Goal: Information Seeking & Learning: Learn about a topic

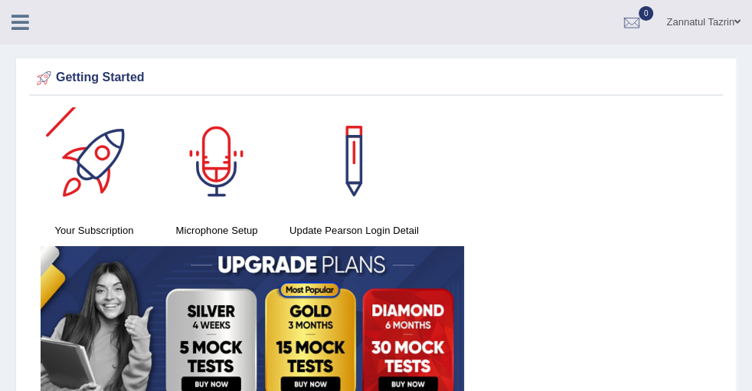
click at [270, 234] on h4 "Microphone Setup" at bounding box center [216, 230] width 107 height 16
click at [270, 224] on h4 "Microphone Setup" at bounding box center [216, 230] width 107 height 16
click at [0, 0] on link "Read Aloud" at bounding box center [0, 0] width 0 height 0
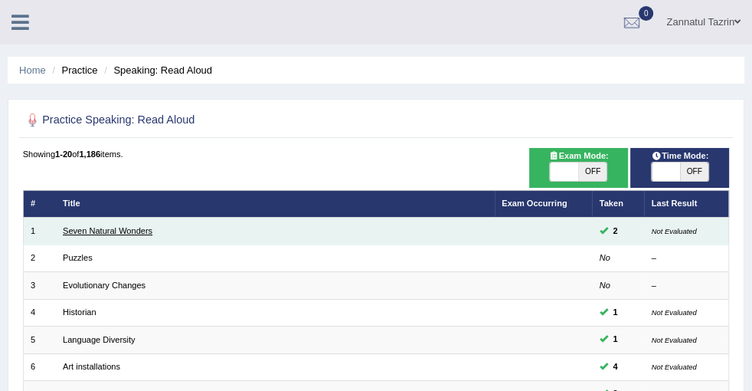
click at [152, 227] on link "Seven Natural Wonders" at bounding box center [108, 230] width 90 height 9
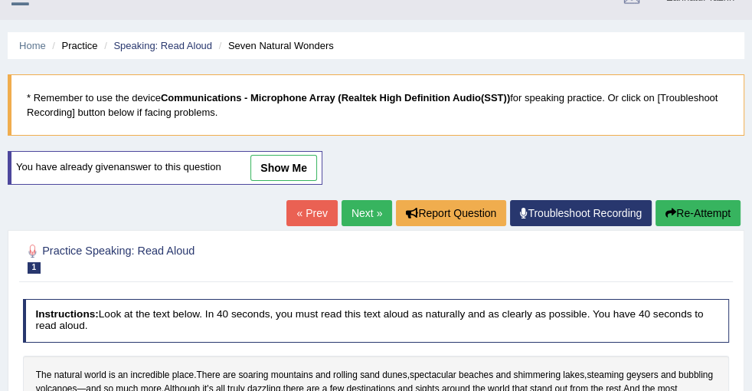
scroll to position [208, 0]
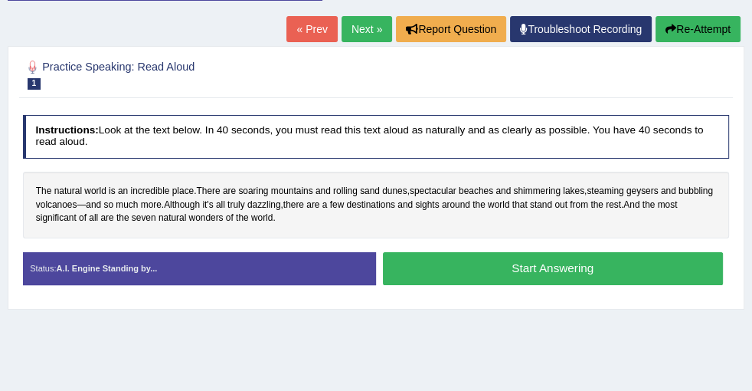
click at [572, 283] on button "Start Answering" at bounding box center [553, 268] width 340 height 33
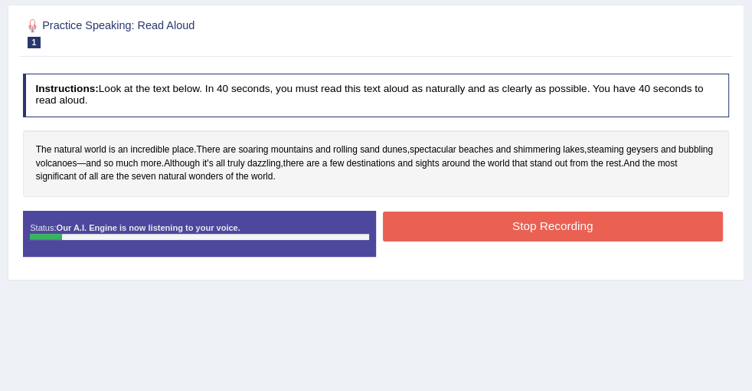
click at [571, 241] on button "Stop Recording" at bounding box center [553, 226] width 340 height 30
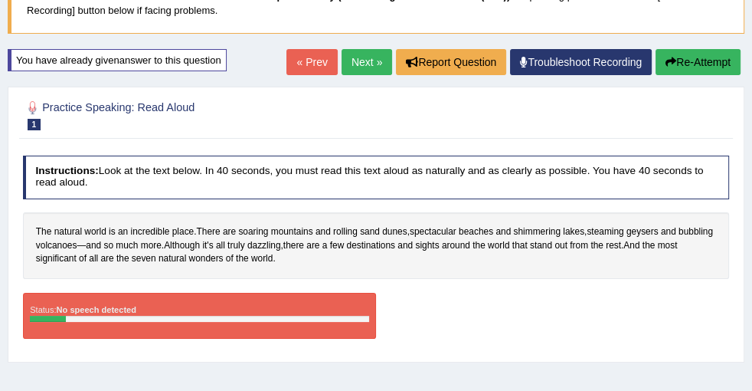
scroll to position [0, 0]
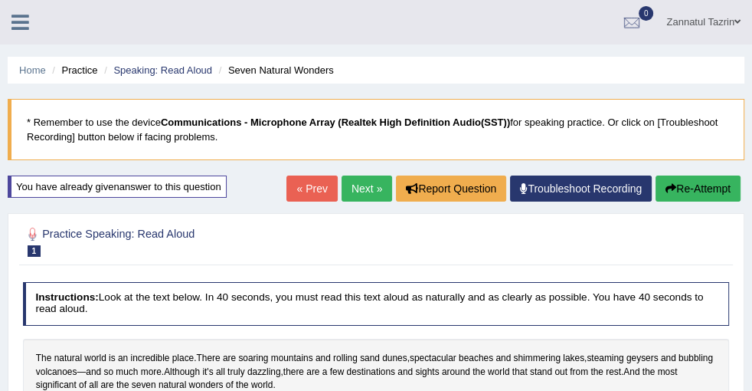
click at [360, 201] on link "Next »" at bounding box center [367, 188] width 51 height 26
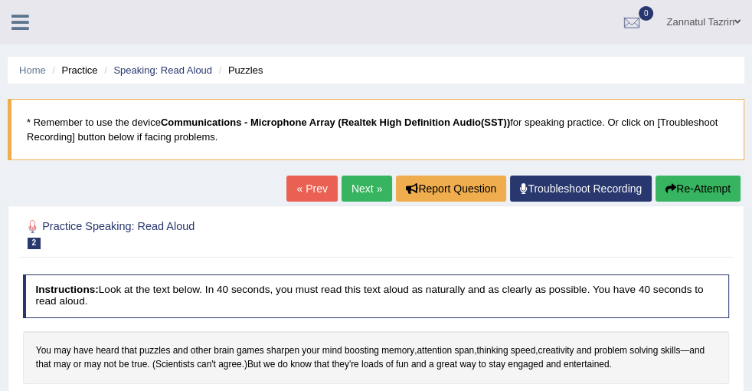
click at [366, 187] on link "Next »" at bounding box center [367, 188] width 51 height 26
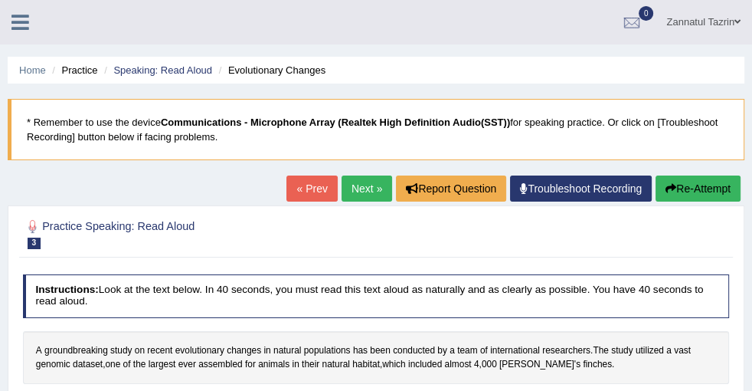
click at [354, 189] on link "Next »" at bounding box center [367, 188] width 51 height 26
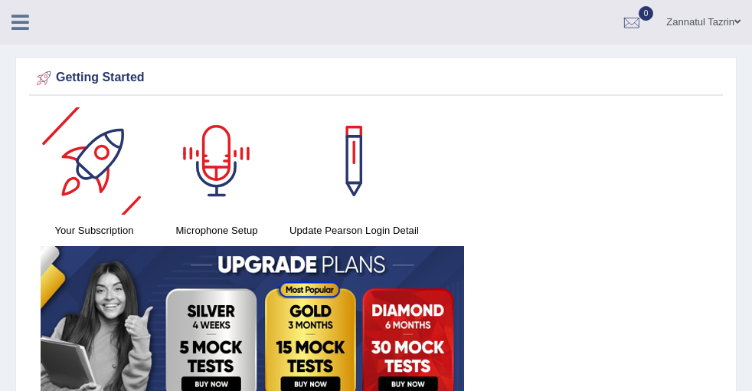
click at [270, 186] on div at bounding box center [216, 160] width 107 height 107
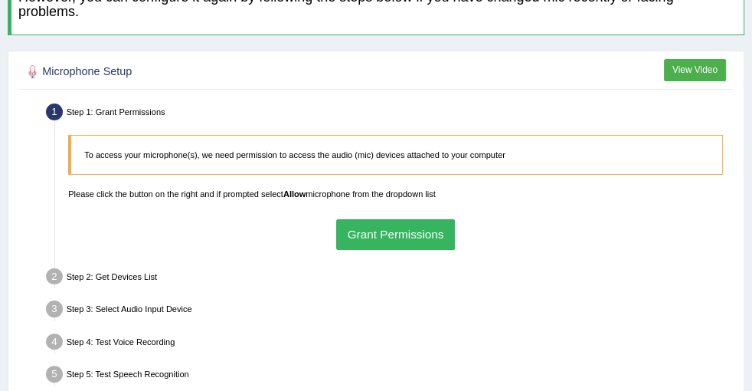
scroll to position [208, 0]
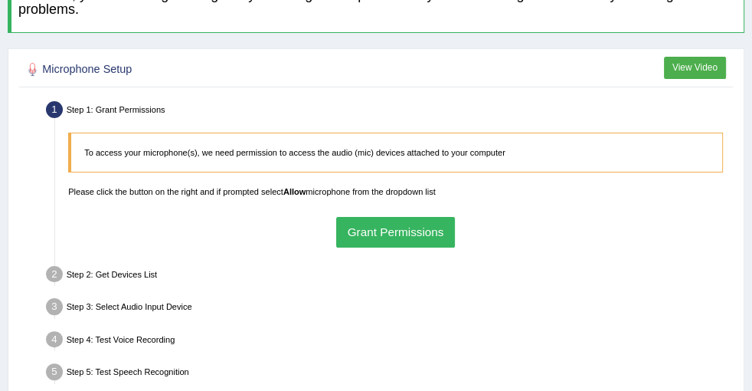
click at [455, 225] on button "Grant Permissions" at bounding box center [395, 232] width 119 height 30
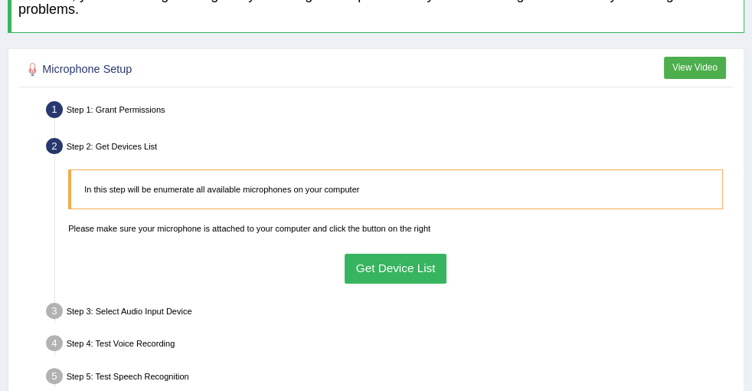
click at [447, 269] on button "Get Device List" at bounding box center [396, 269] width 102 height 30
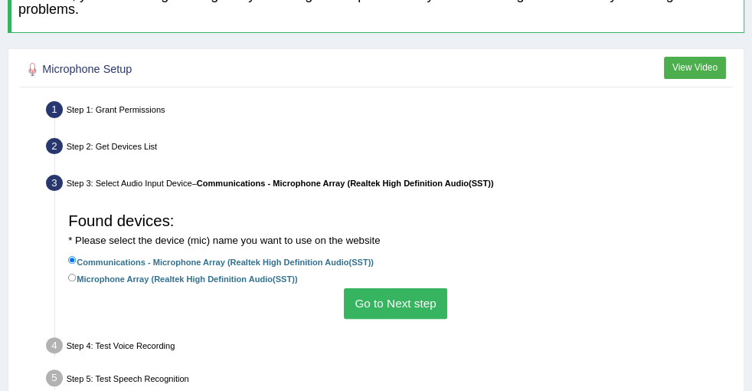
click at [447, 300] on button "Go to Next step" at bounding box center [395, 303] width 103 height 30
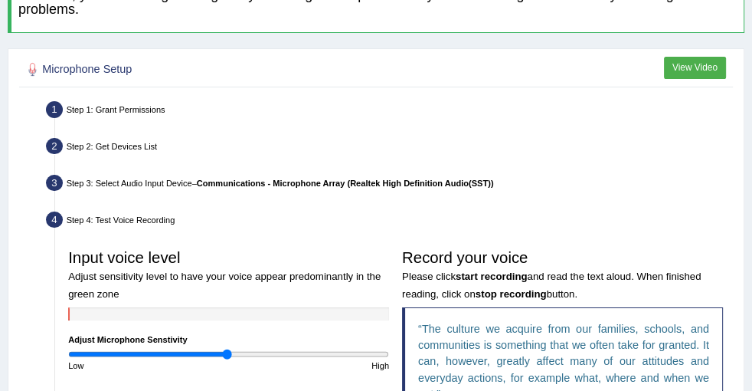
scroll to position [348, 0]
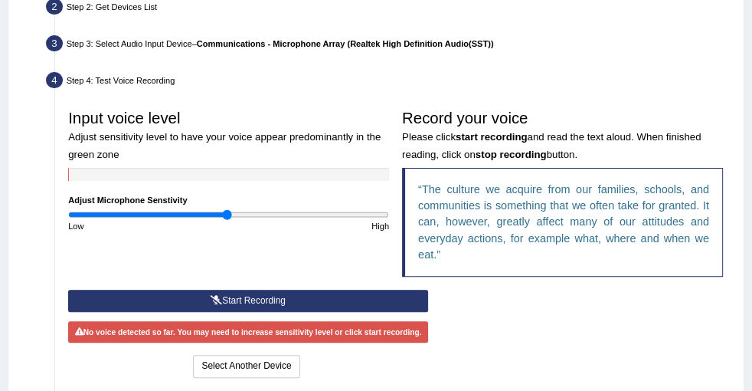
click at [428, 312] on button "Start Recording" at bounding box center [248, 301] width 360 height 22
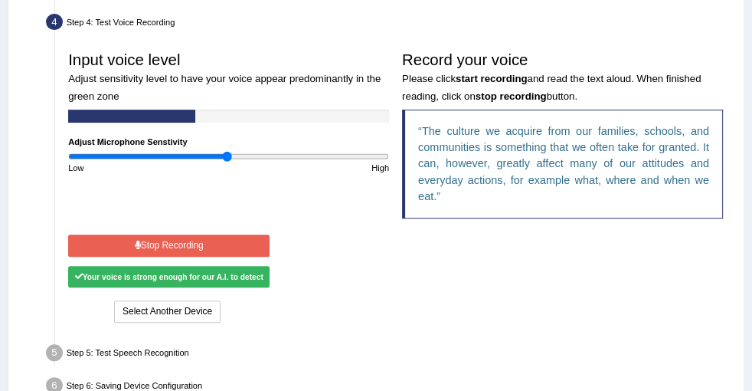
scroll to position [418, 0]
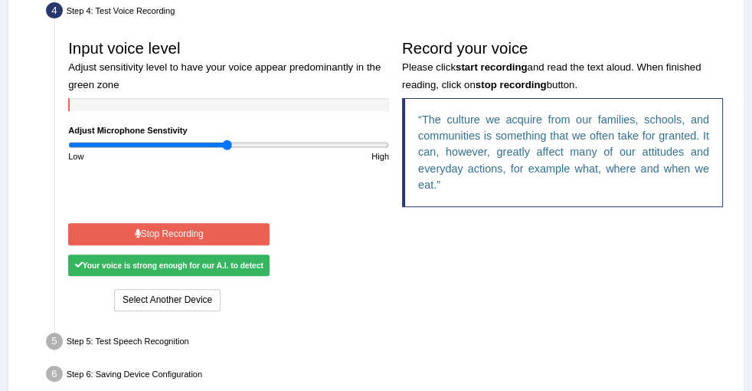
click at [270, 276] on div "Your voice is strong enough for our A.I. to detect" at bounding box center [168, 264] width 201 height 21
click at [270, 245] on button "Stop Recording" at bounding box center [168, 234] width 201 height 22
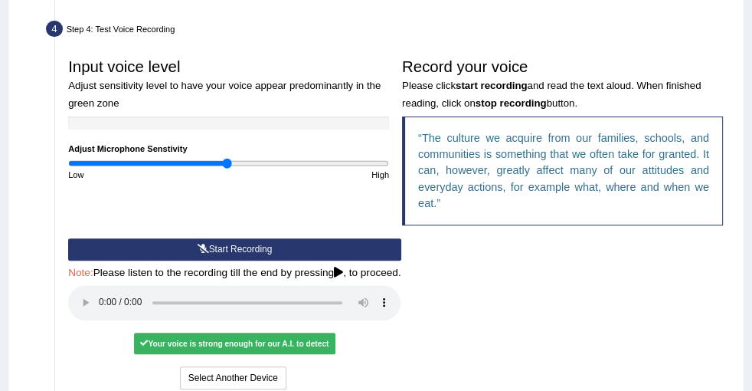
scroll to position [538, 0]
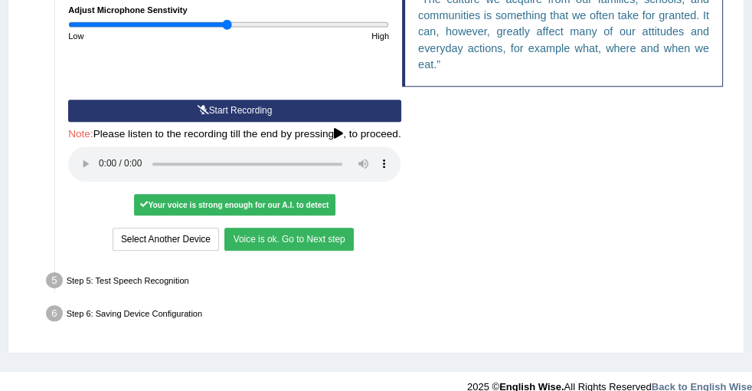
click at [353, 250] on button "Voice is ok. Go to Next step" at bounding box center [288, 239] width 129 height 22
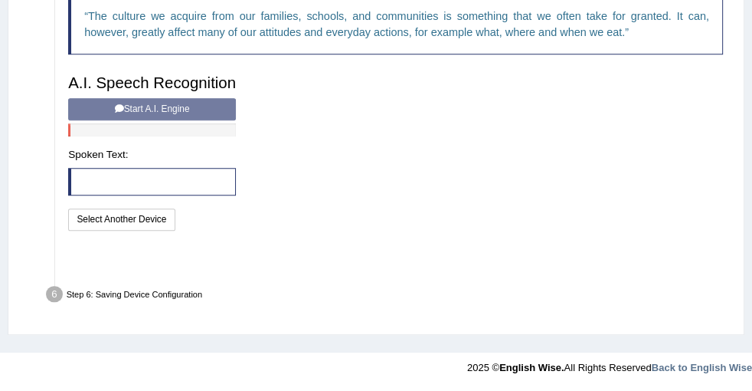
scroll to position [496, 0]
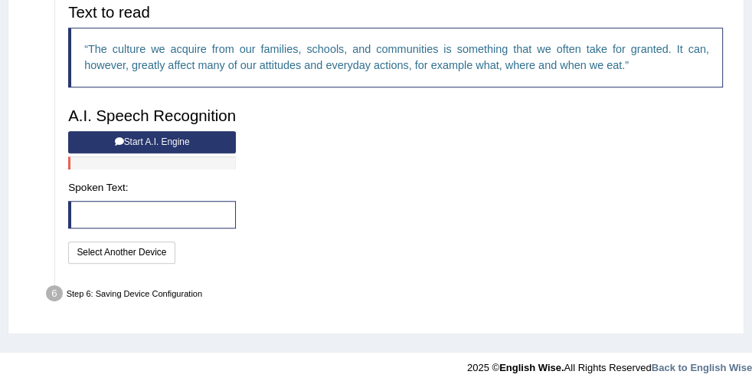
click at [236, 152] on button "Start A.I. Engine" at bounding box center [152, 142] width 168 height 22
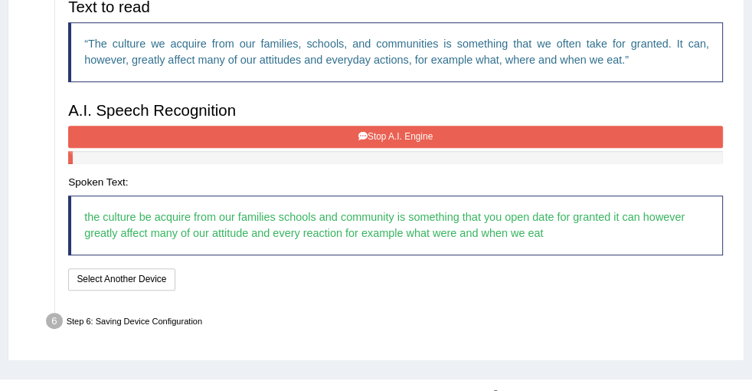
click at [477, 145] on button "Stop A.I. Engine" at bounding box center [395, 137] width 655 height 22
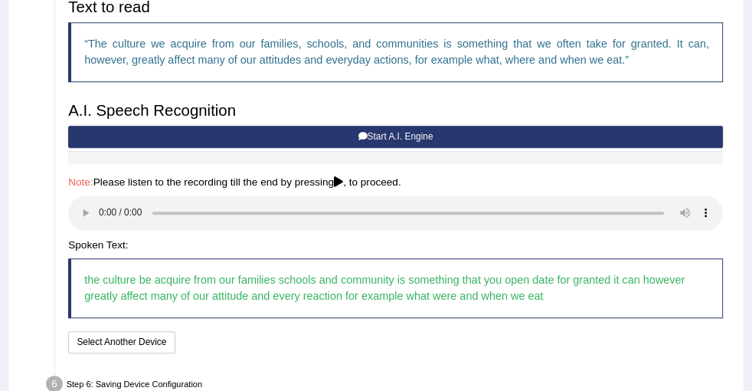
scroll to position [565, 0]
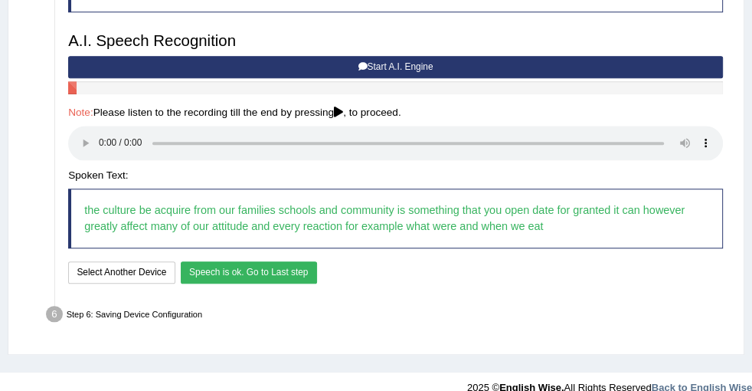
click at [317, 283] on button "Speech is ok. Go to Last step" at bounding box center [249, 272] width 136 height 22
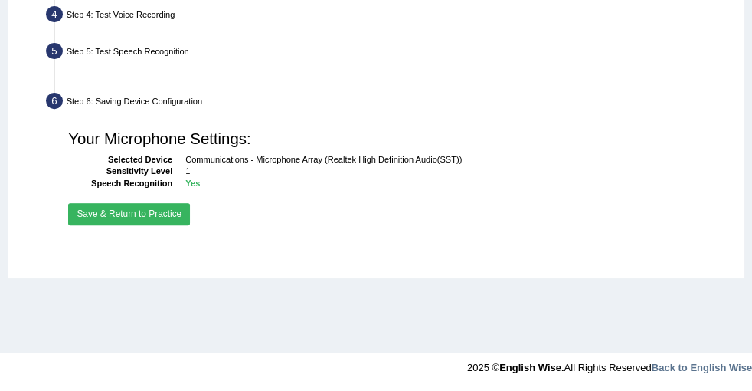
scroll to position [414, 0]
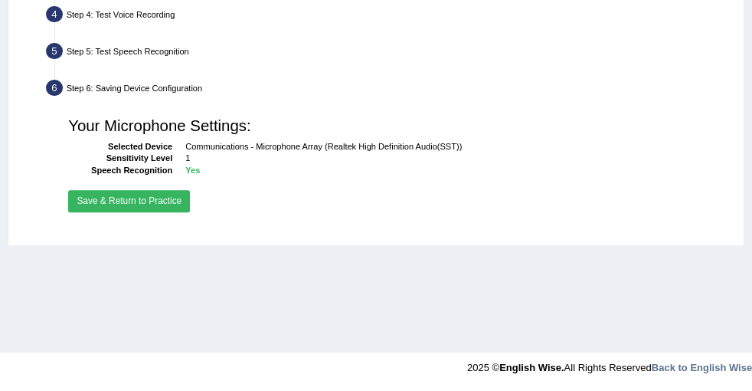
click at [190, 203] on button "Save & Return to Practice" at bounding box center [129, 201] width 122 height 22
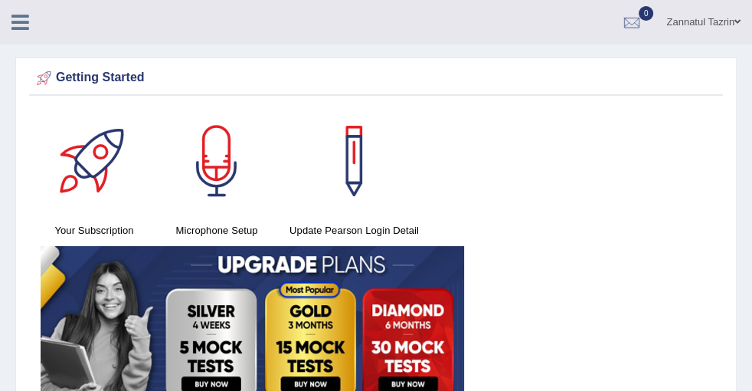
click at [0, 0] on link "Read Aloud" at bounding box center [0, 0] width 0 height 0
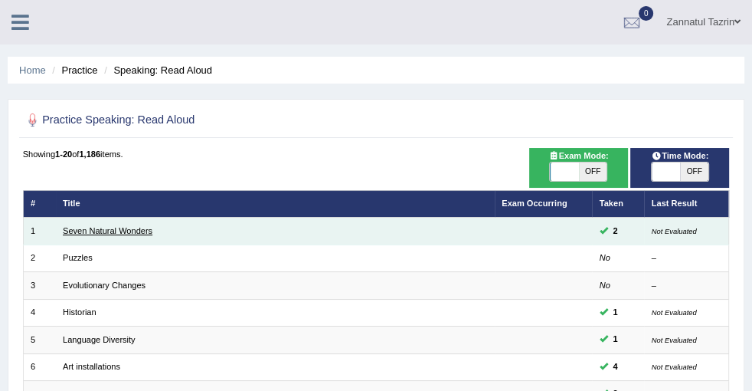
click at [152, 228] on link "Seven Natural Wonders" at bounding box center [108, 230] width 90 height 9
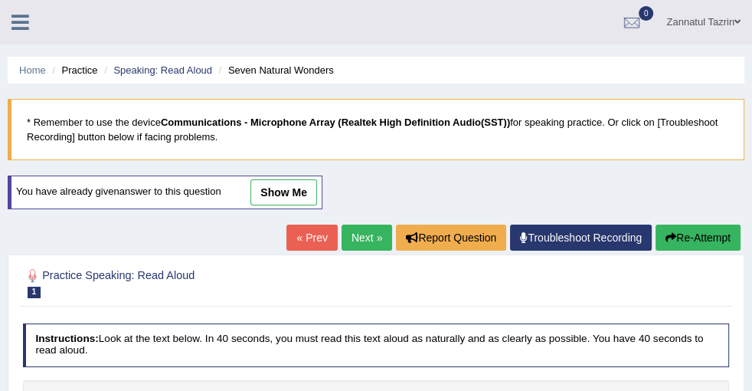
click at [611, 235] on link "Troubleshoot Recording" at bounding box center [581, 237] width 142 height 26
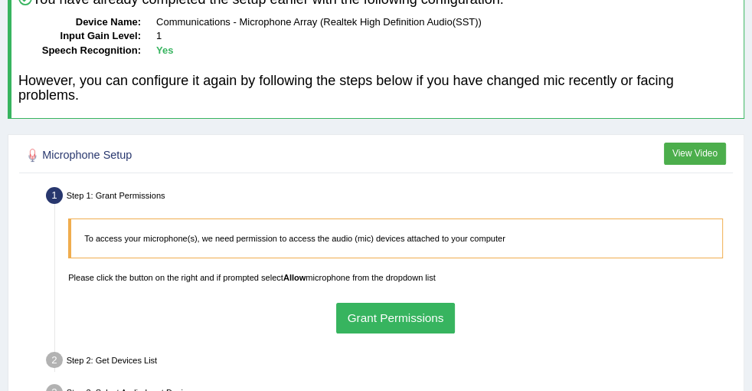
scroll to position [139, 0]
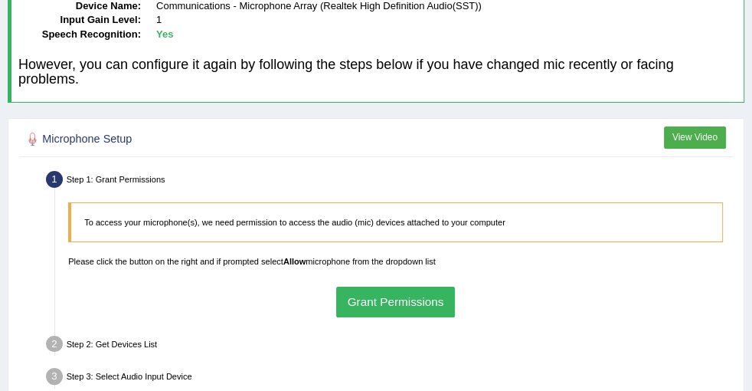
click at [455, 302] on button "Grant Permissions" at bounding box center [395, 302] width 119 height 30
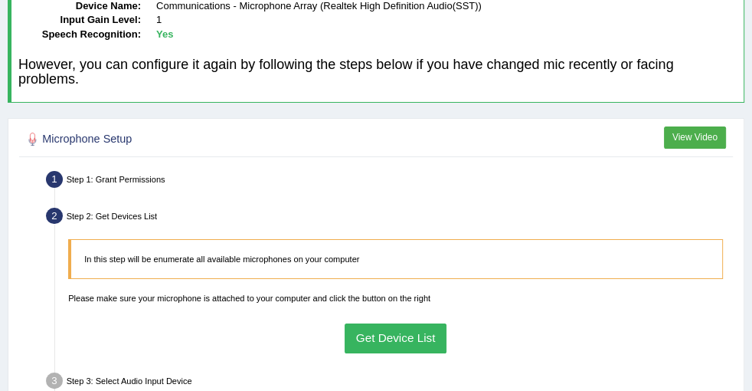
click at [447, 335] on button "Get Device List" at bounding box center [396, 338] width 102 height 30
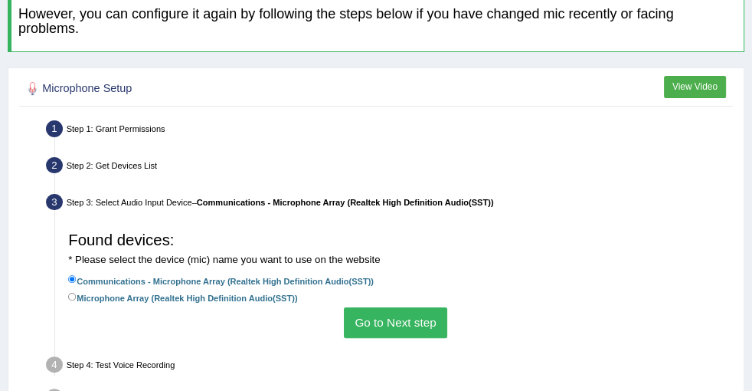
scroll to position [208, 0]
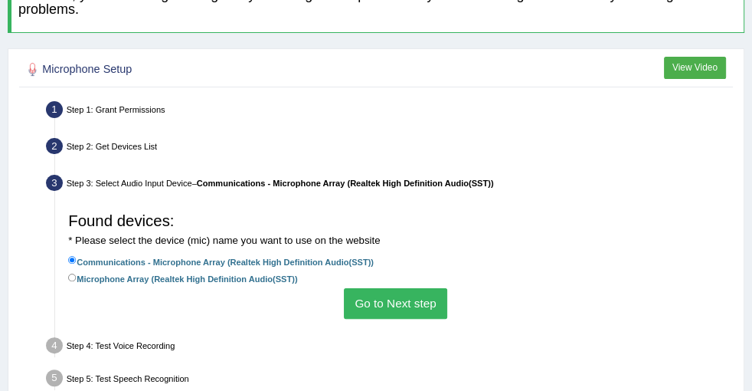
click at [297, 273] on label "Microphone Array (Realtek High Definition Audio(SST))" at bounding box center [182, 277] width 229 height 15
click at [77, 274] on input "Microphone Array (Realtek High Definition Audio(SST))" at bounding box center [72, 278] width 8 height 8
radio input "true"
click at [447, 303] on button "Go to Next step" at bounding box center [395, 303] width 103 height 30
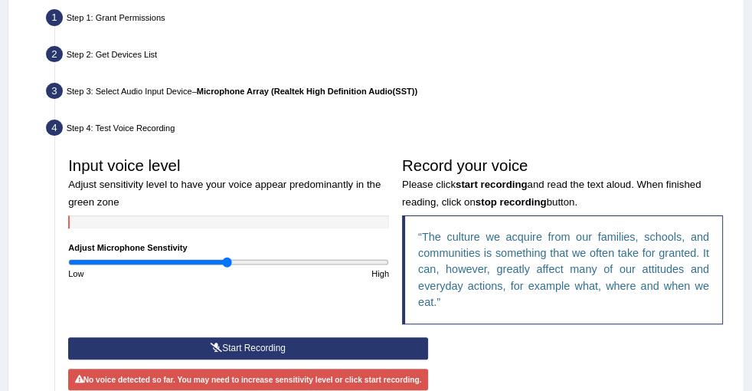
scroll to position [418, 0]
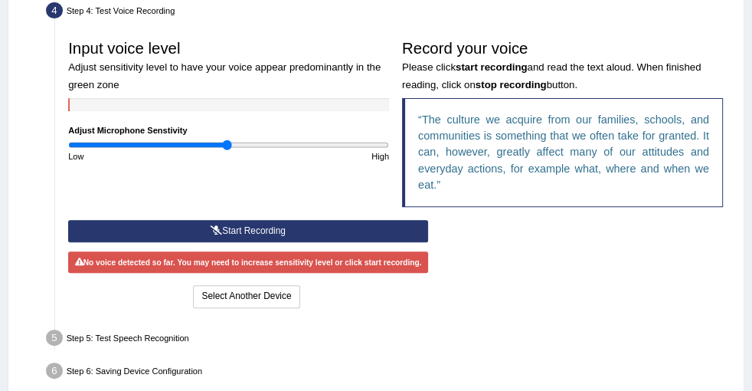
click at [428, 242] on button "Start Recording" at bounding box center [248, 231] width 360 height 22
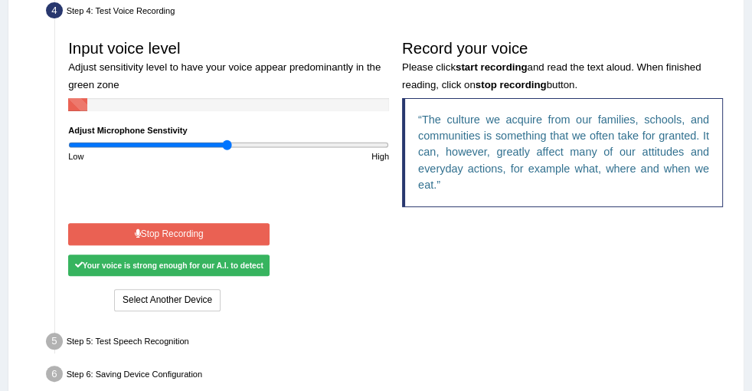
click at [270, 245] on button "Stop Recording" at bounding box center [168, 234] width 201 height 22
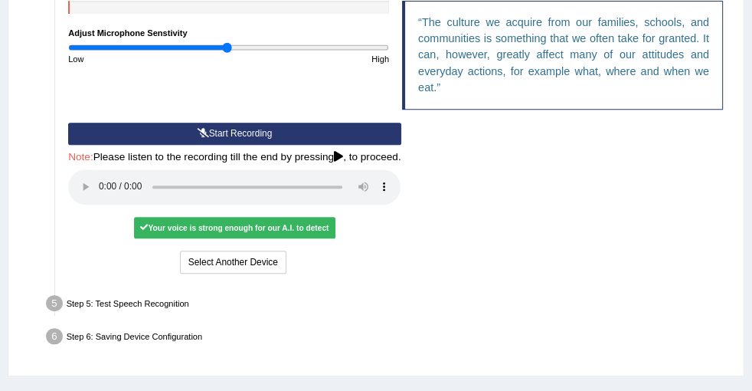
scroll to position [557, 0]
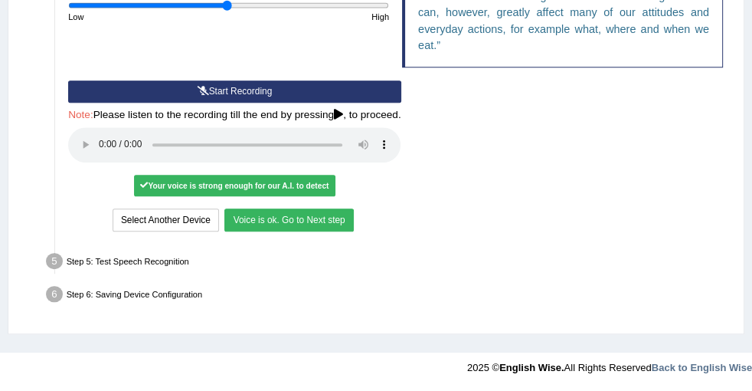
click at [353, 231] on button "Voice is ok. Go to Next step" at bounding box center [288, 219] width 129 height 22
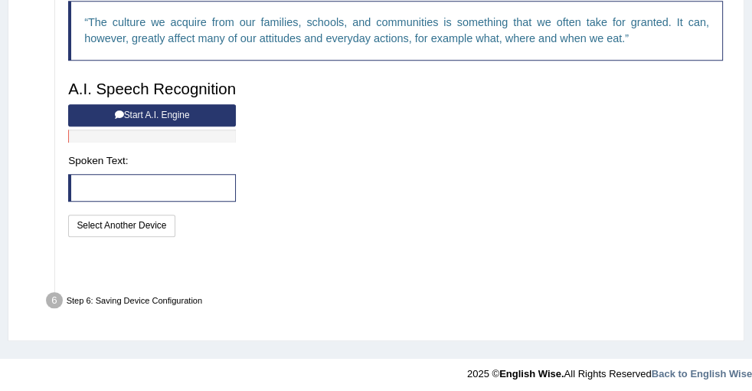
scroll to position [496, 0]
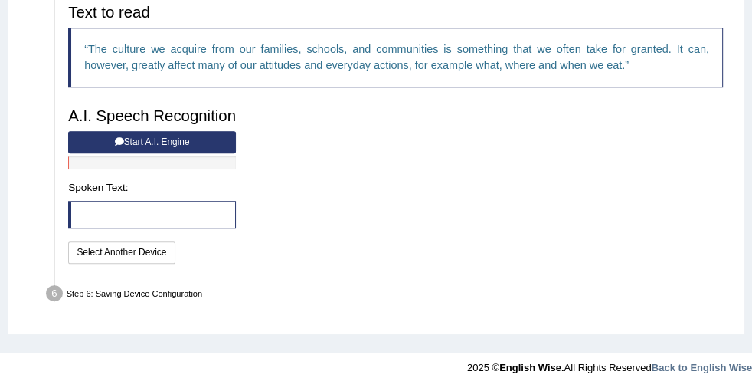
click at [236, 153] on button "Start A.I. Engine" at bounding box center [152, 142] width 168 height 22
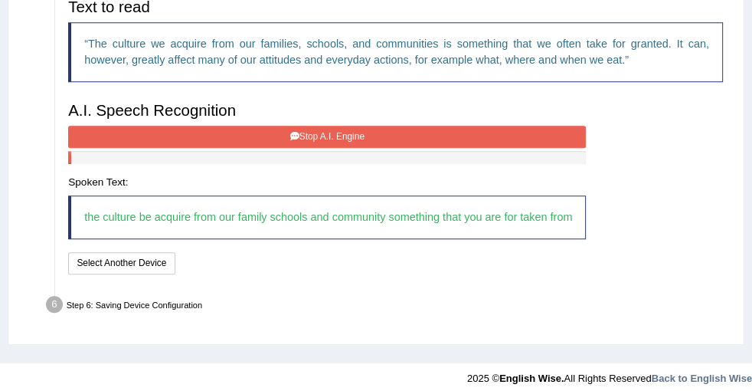
click at [494, 148] on button "Stop A.I. Engine" at bounding box center [327, 137] width 518 height 22
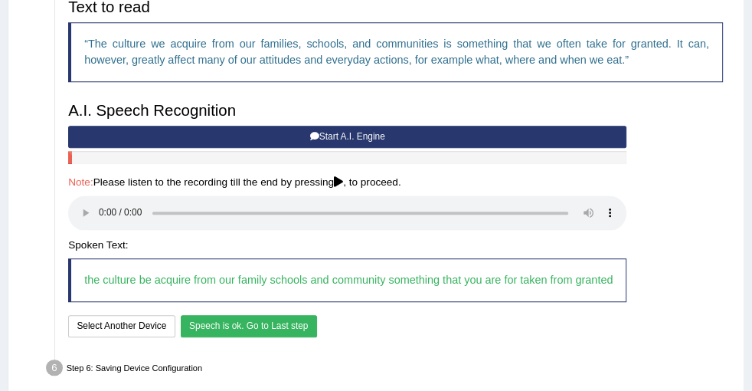
scroll to position [619, 0]
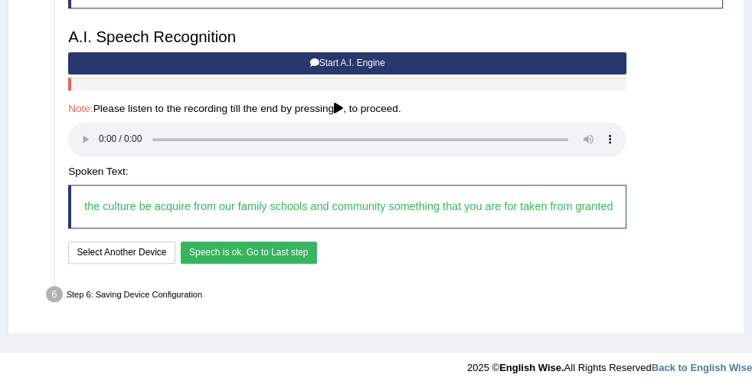
click at [317, 260] on button "Speech is ok. Go to Last step" at bounding box center [249, 252] width 136 height 22
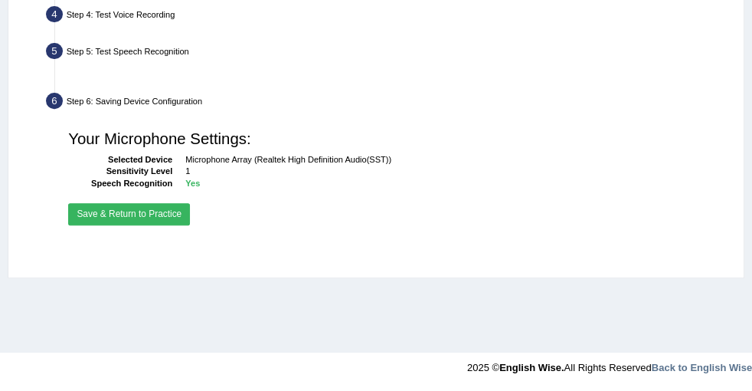
scroll to position [414, 0]
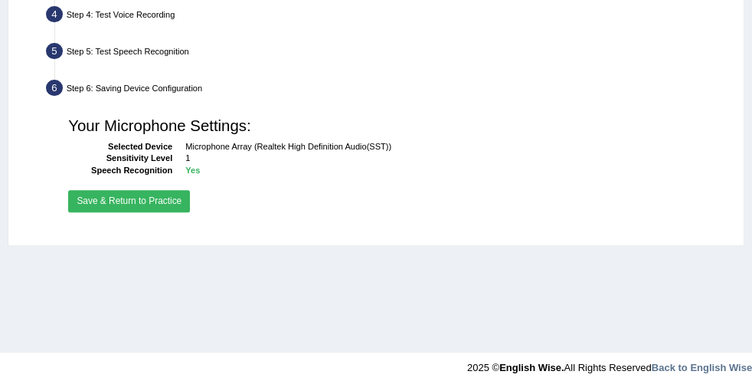
click at [190, 199] on button "Save & Return to Practice" at bounding box center [129, 201] width 122 height 22
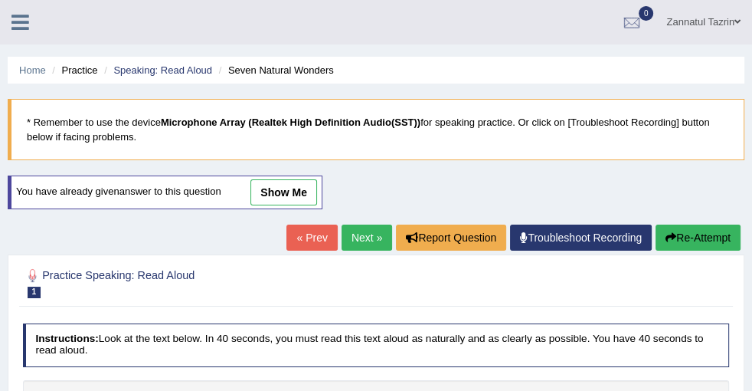
click at [0, 0] on link "Home" at bounding box center [0, 0] width 0 height 0
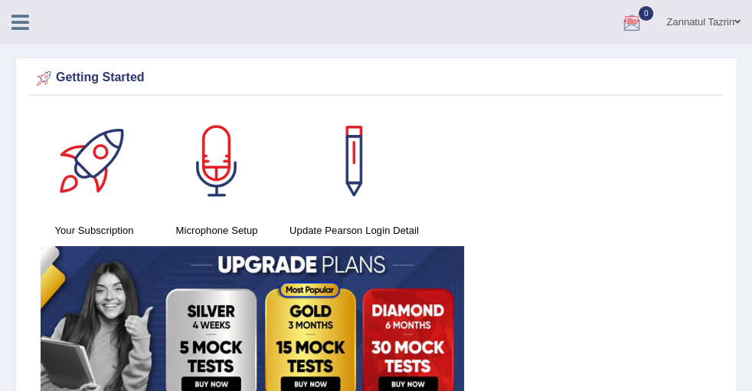
click at [0, 0] on link "Practice Questions" at bounding box center [0, 0] width 0 height 0
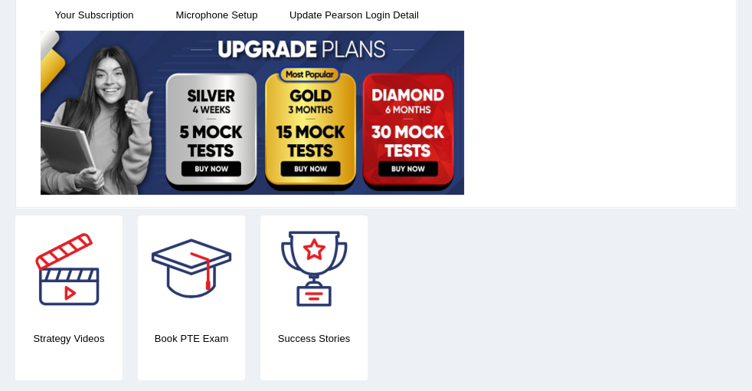
scroll to position [208, 0]
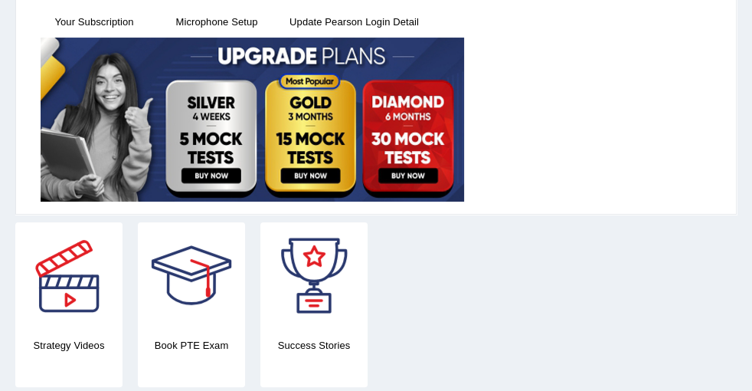
click at [0, 0] on link "Respond To A Situation" at bounding box center [0, 0] width 0 height 0
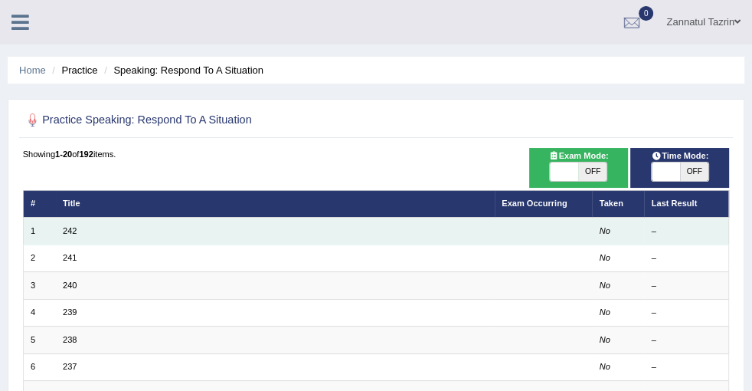
click at [495, 228] on td at bounding box center [544, 231] width 98 height 27
click at [77, 231] on link "242" at bounding box center [70, 230] width 14 height 9
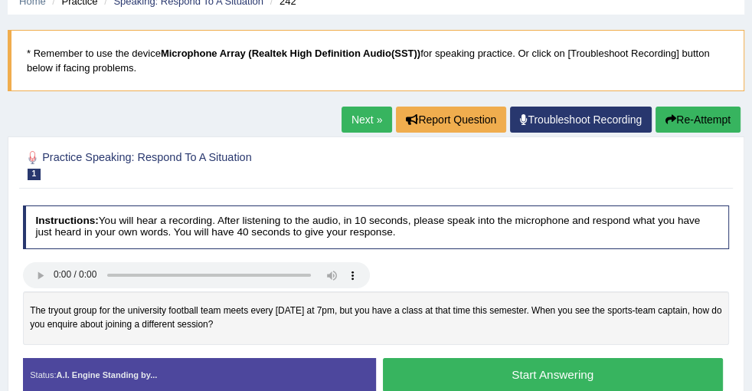
scroll to position [139, 0]
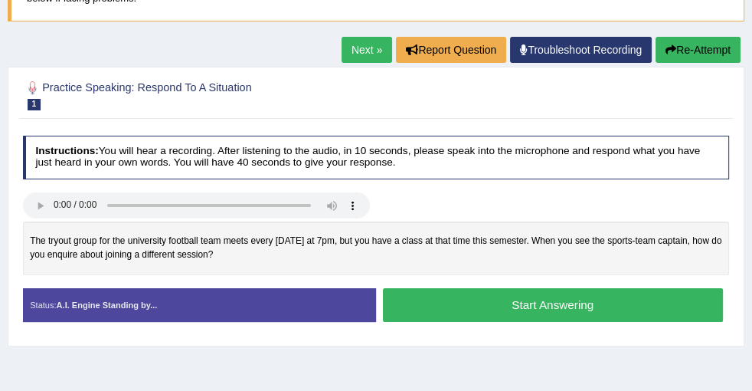
click at [543, 318] on button "Start Answering" at bounding box center [553, 304] width 340 height 33
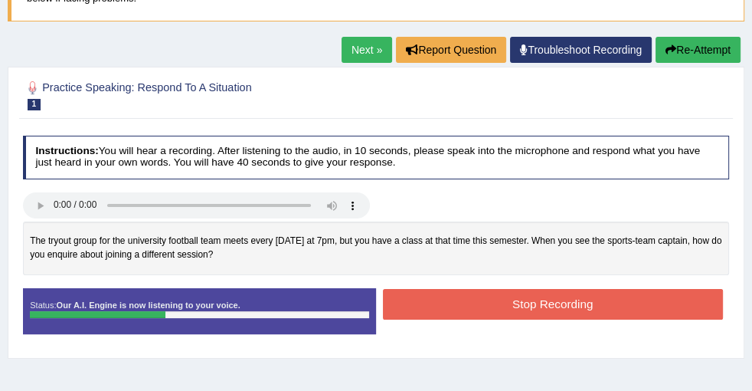
click at [617, 317] on button "Stop Recording" at bounding box center [553, 304] width 340 height 30
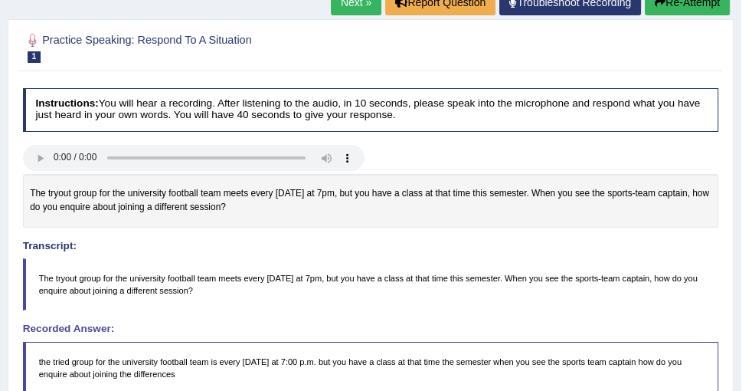
scroll to position [0, 0]
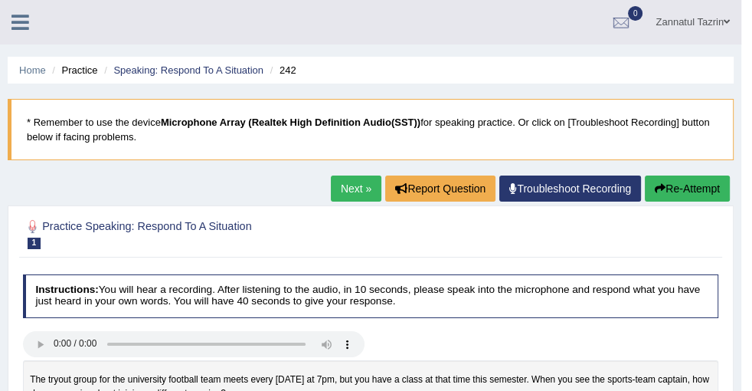
click at [0, 0] on link "Home" at bounding box center [0, 0] width 0 height 0
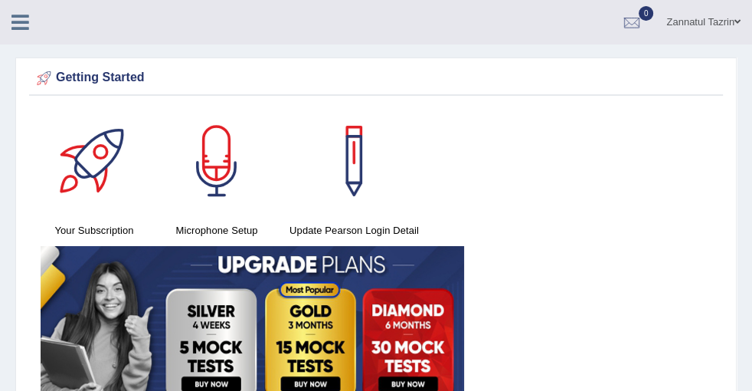
click at [0, 0] on link "Tests" at bounding box center [0, 0] width 0 height 0
click at [0, 0] on link "Practice Questions" at bounding box center [0, 0] width 0 height 0
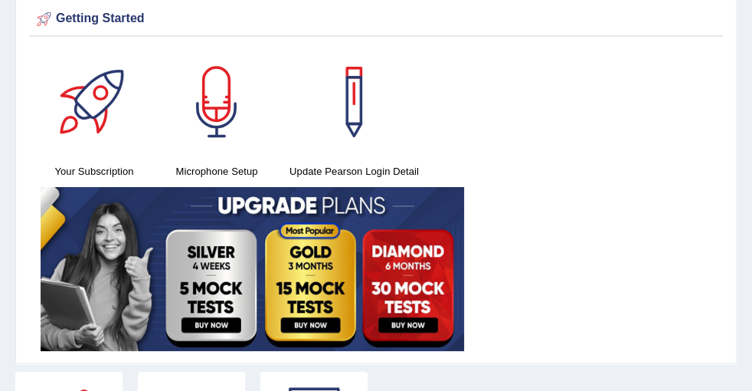
scroll to position [139, 0]
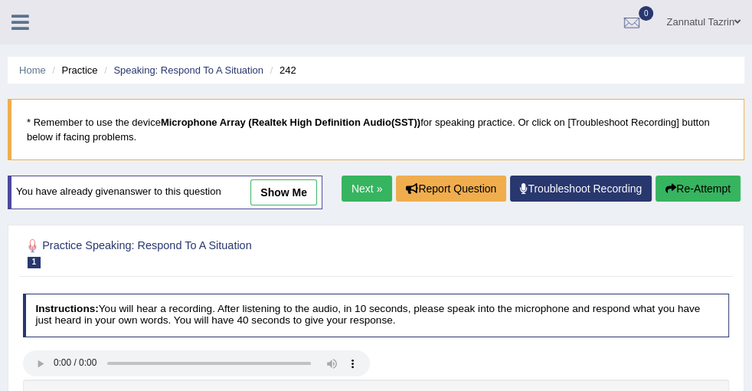
click at [317, 188] on link "show me" at bounding box center [284, 192] width 67 height 26
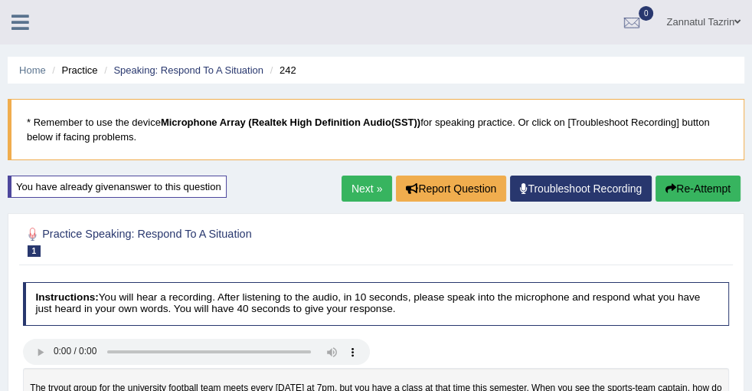
click at [0, 0] on link "Practice Questions" at bounding box center [0, 0] width 0 height 0
click at [0, 0] on link "Read Aloud" at bounding box center [0, 0] width 0 height 0
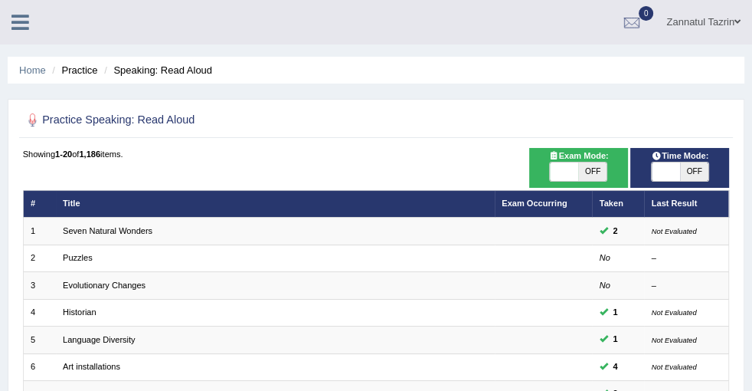
click at [473, 230] on td "Seven Natural Wonders" at bounding box center [275, 231] width 439 height 27
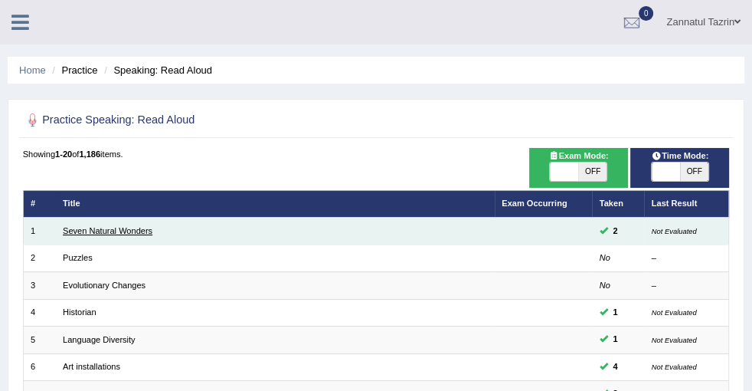
click at [152, 228] on link "Seven Natural Wonders" at bounding box center [108, 230] width 90 height 9
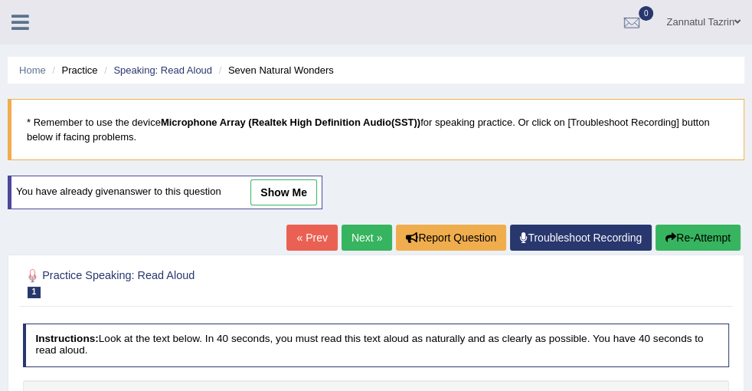
click at [317, 193] on link "show me" at bounding box center [284, 192] width 67 height 26
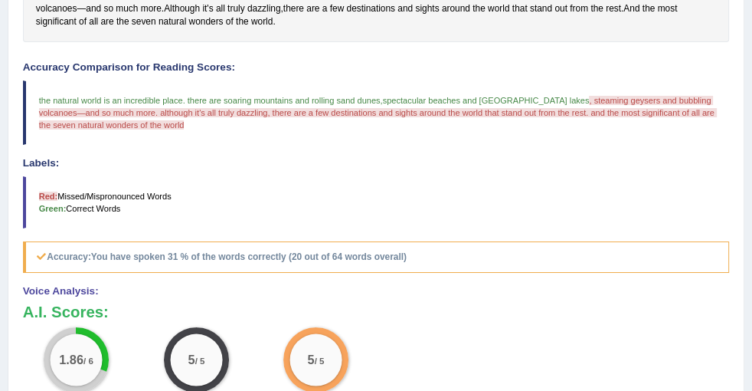
scroll to position [179, 0]
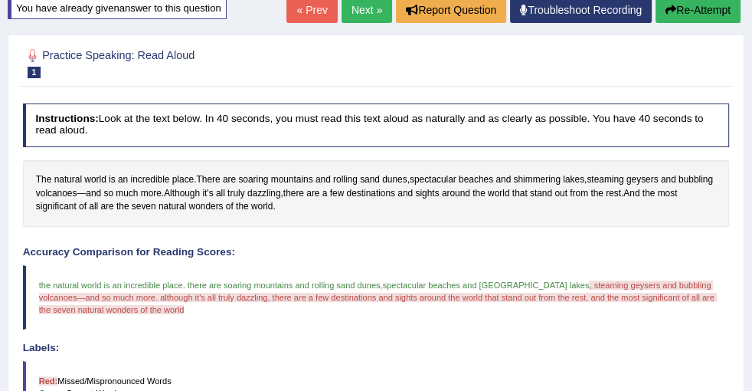
click at [346, 23] on link "Next »" at bounding box center [367, 10] width 51 height 26
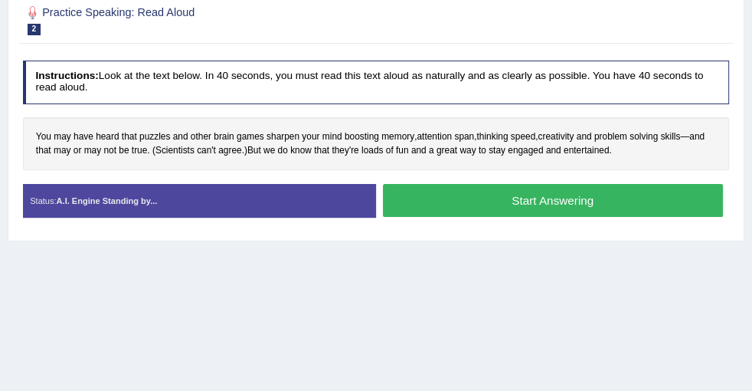
scroll to position [139, 0]
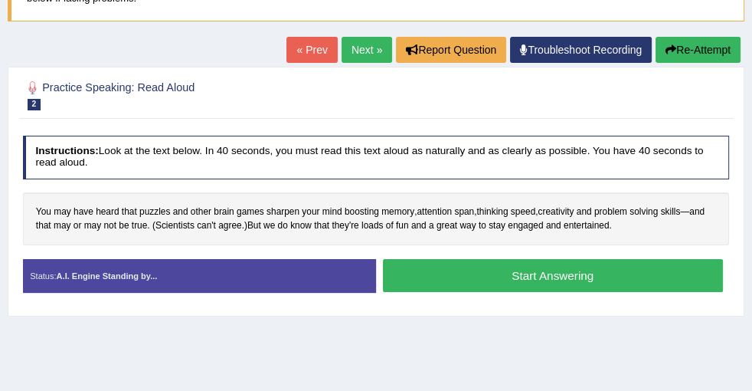
click at [356, 45] on link "Next »" at bounding box center [367, 50] width 51 height 26
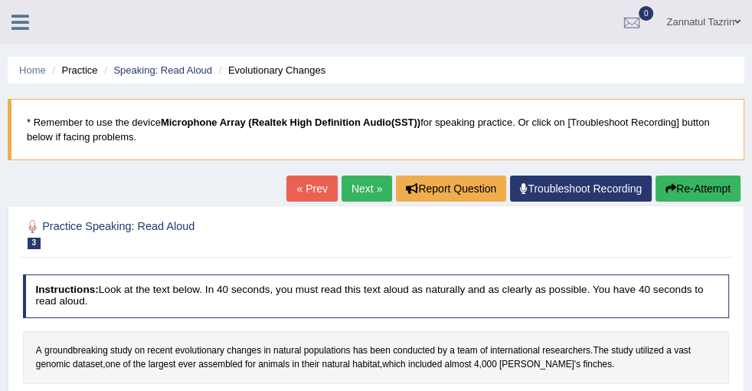
click at [0, 0] on link "Home" at bounding box center [0, 0] width 0 height 0
